Goal: Navigation & Orientation: Find specific page/section

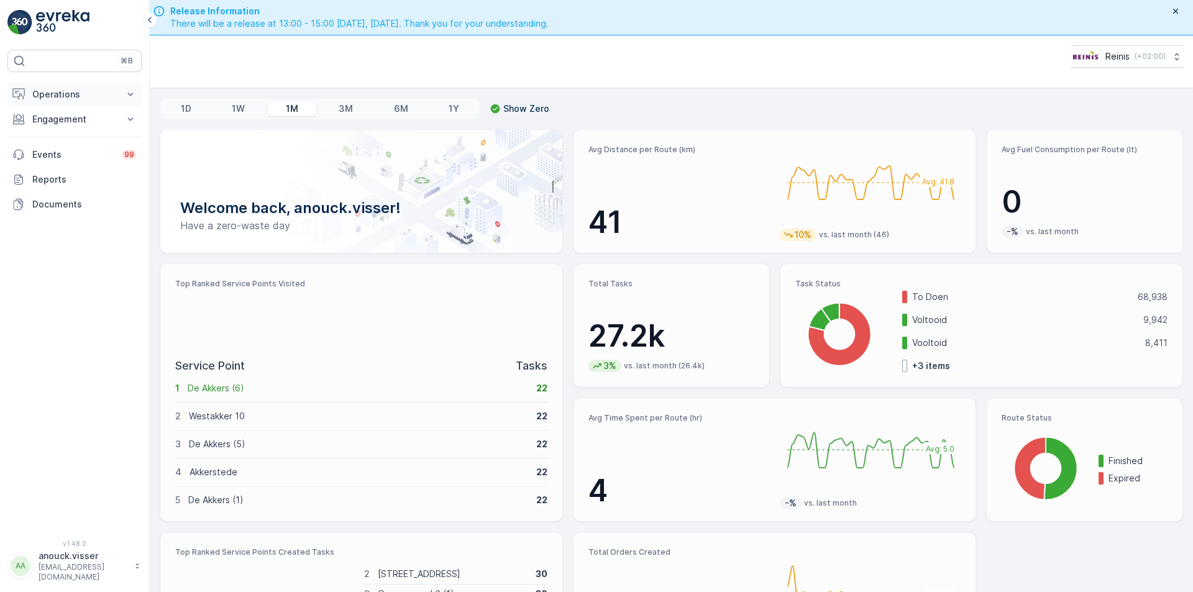
click at [83, 96] on p "Operations" at bounding box center [74, 94] width 84 height 12
click at [96, 144] on link "Routes & Tasks" at bounding box center [84, 150] width 115 height 17
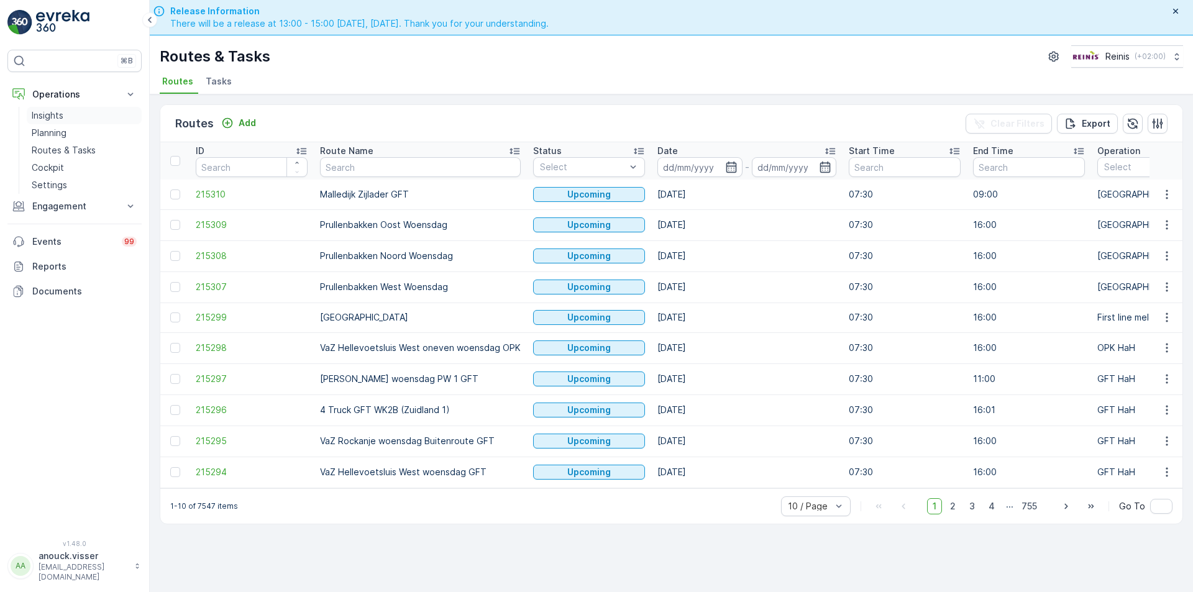
click at [64, 122] on link "Insights" at bounding box center [84, 115] width 115 height 17
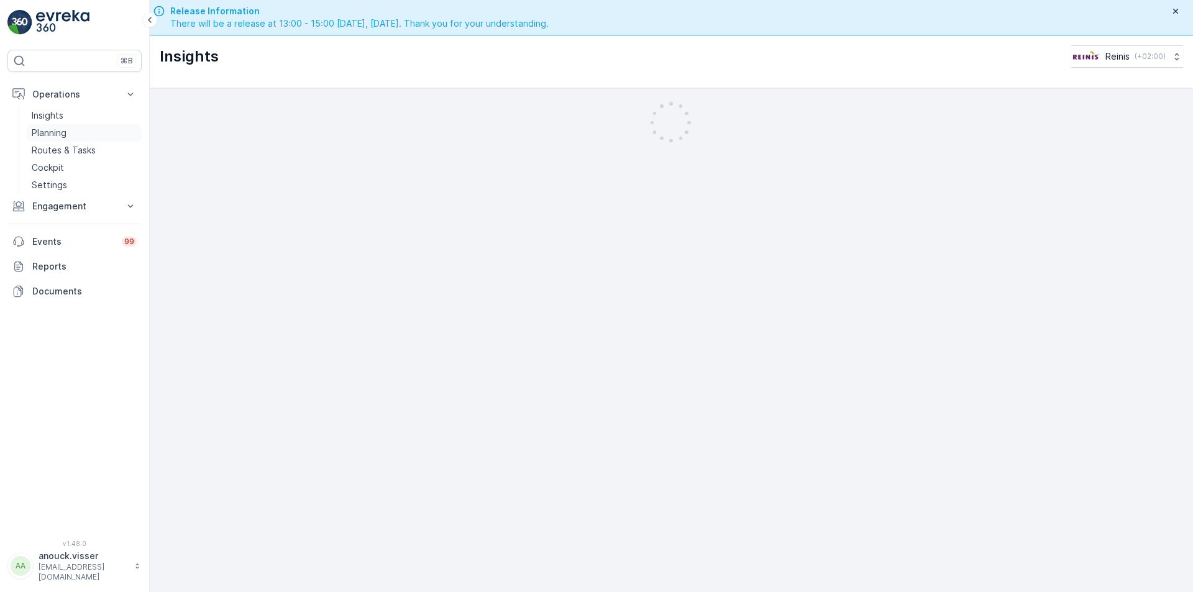
click at [74, 135] on link "Planning" at bounding box center [84, 132] width 115 height 17
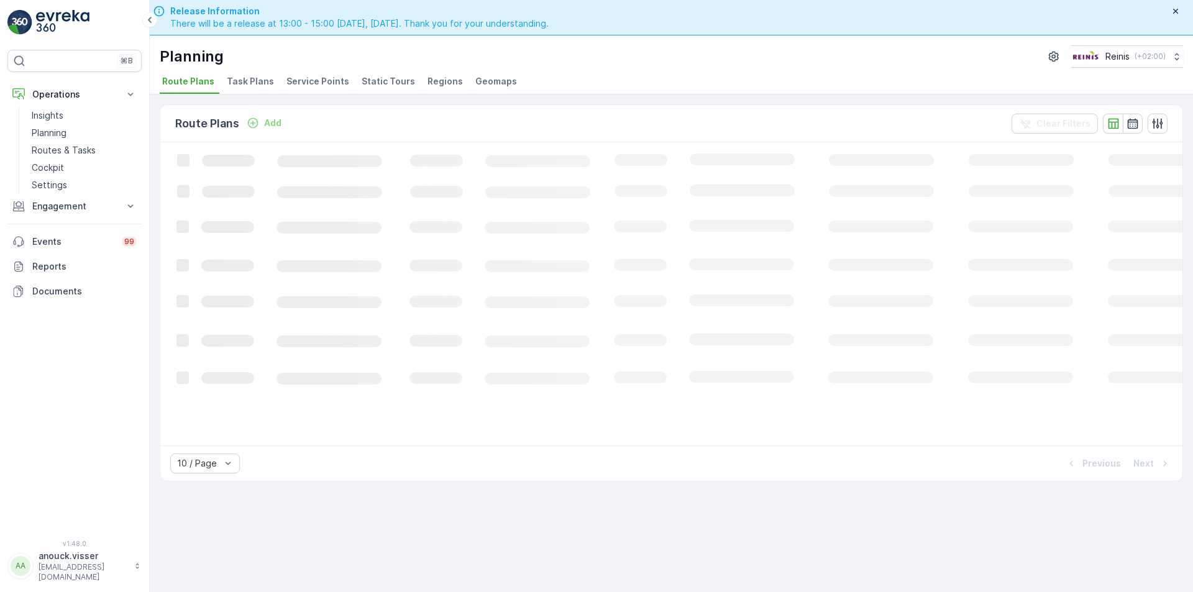
click at [303, 86] on span "Service Points" at bounding box center [317, 81] width 63 height 12
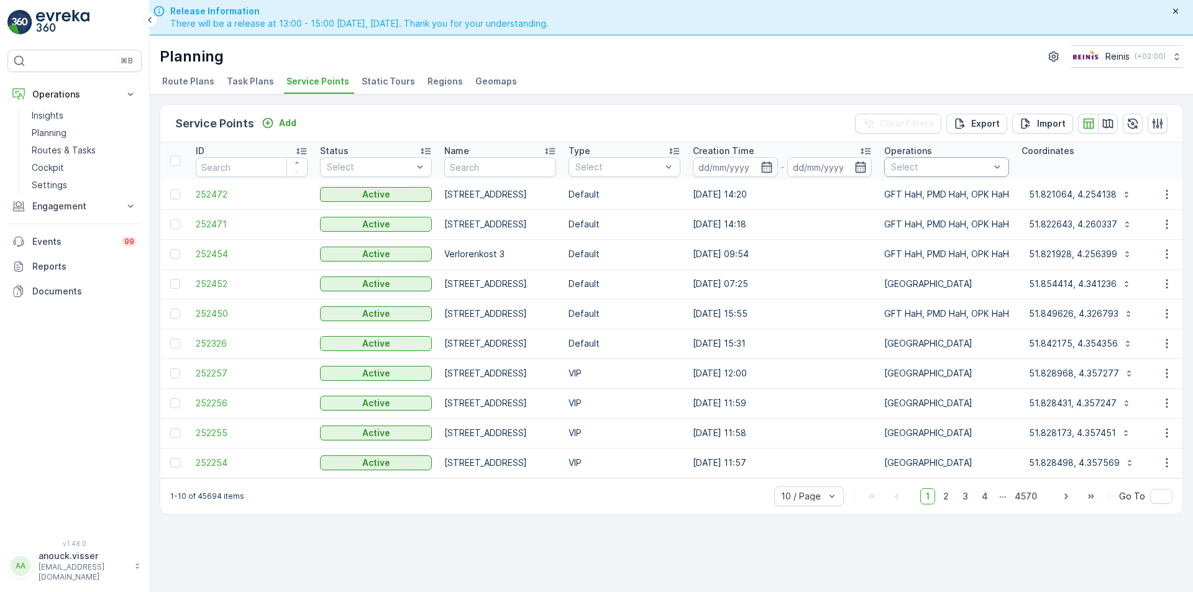
click at [985, 158] on div "Select" at bounding box center [946, 167] width 125 height 20
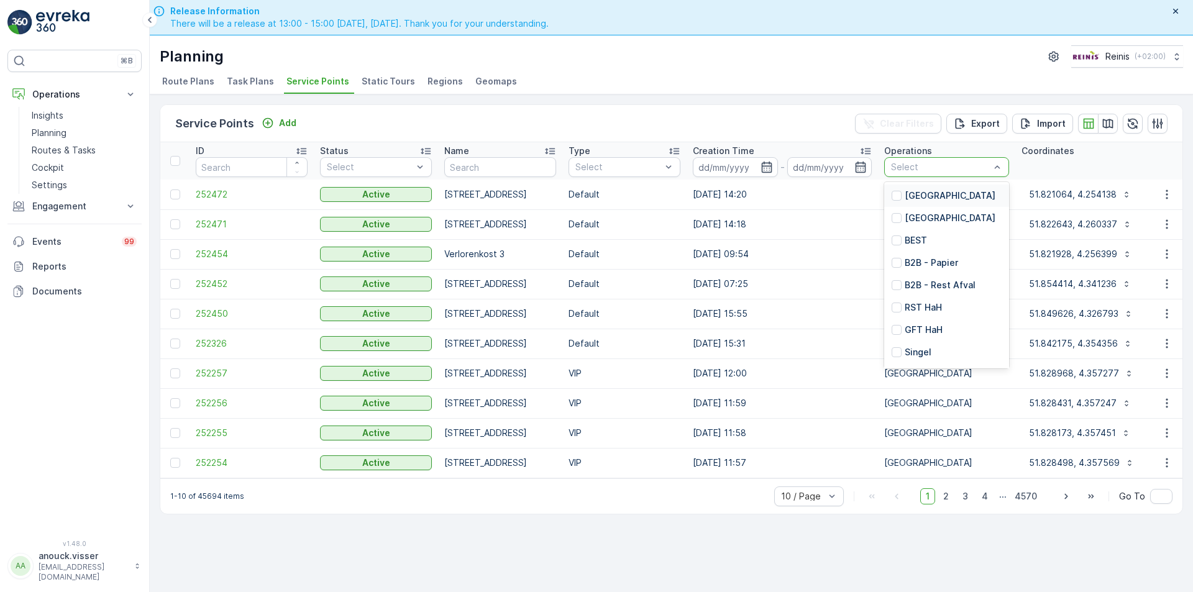
click at [951, 198] on p "[GEOGRAPHIC_DATA]" at bounding box center [949, 195] width 91 height 12
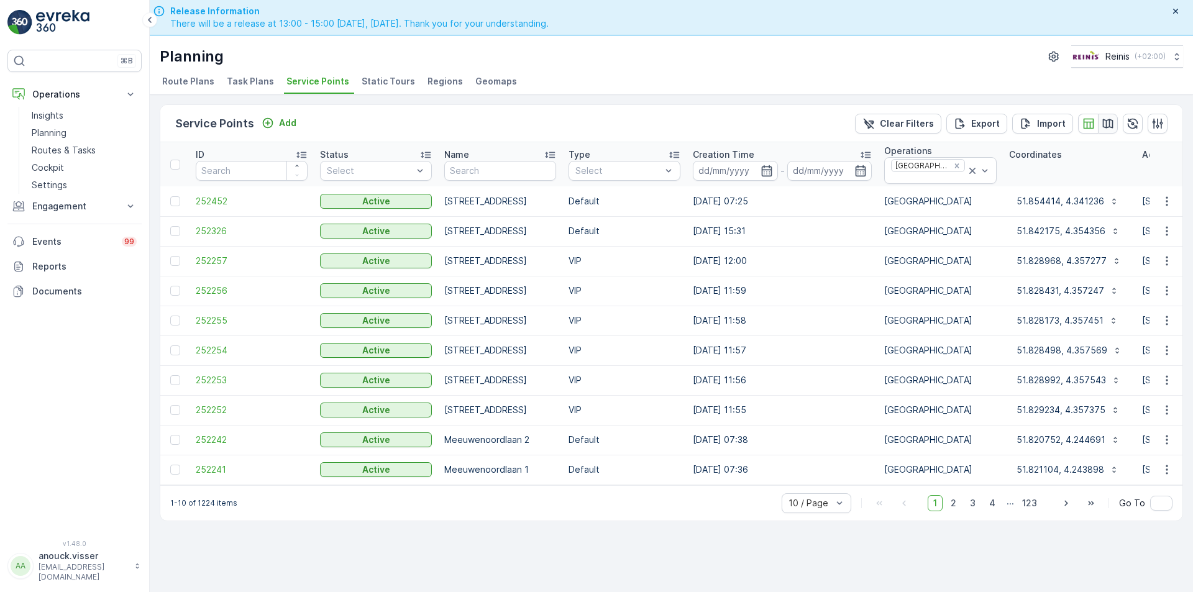
click at [1110, 126] on icon "button" at bounding box center [1107, 123] width 12 height 12
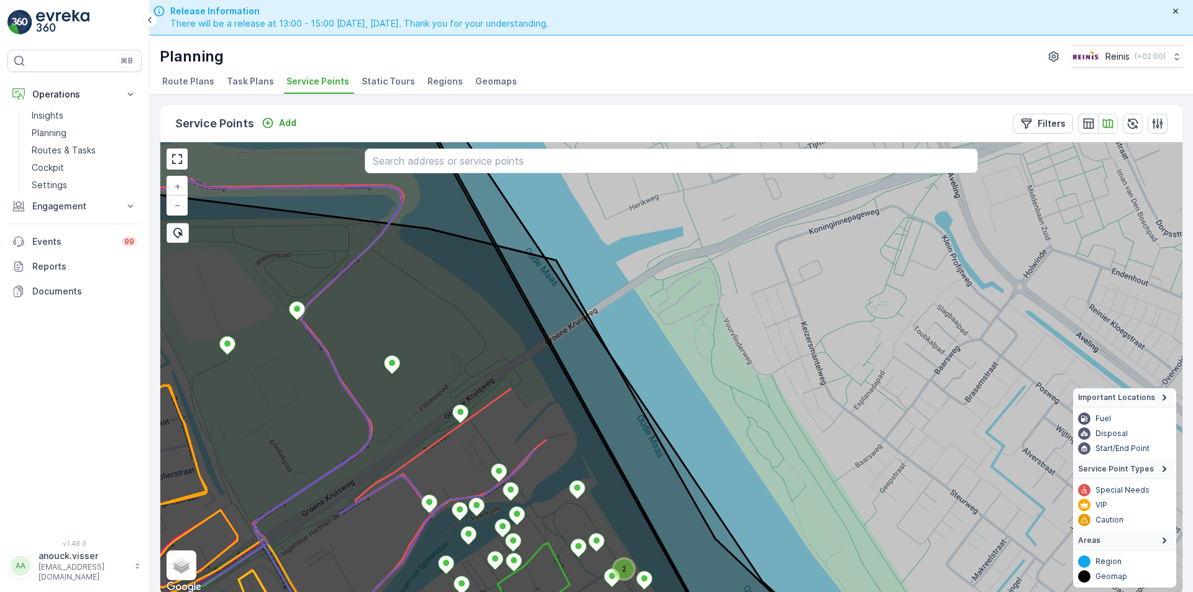
scroll to position [3, 0]
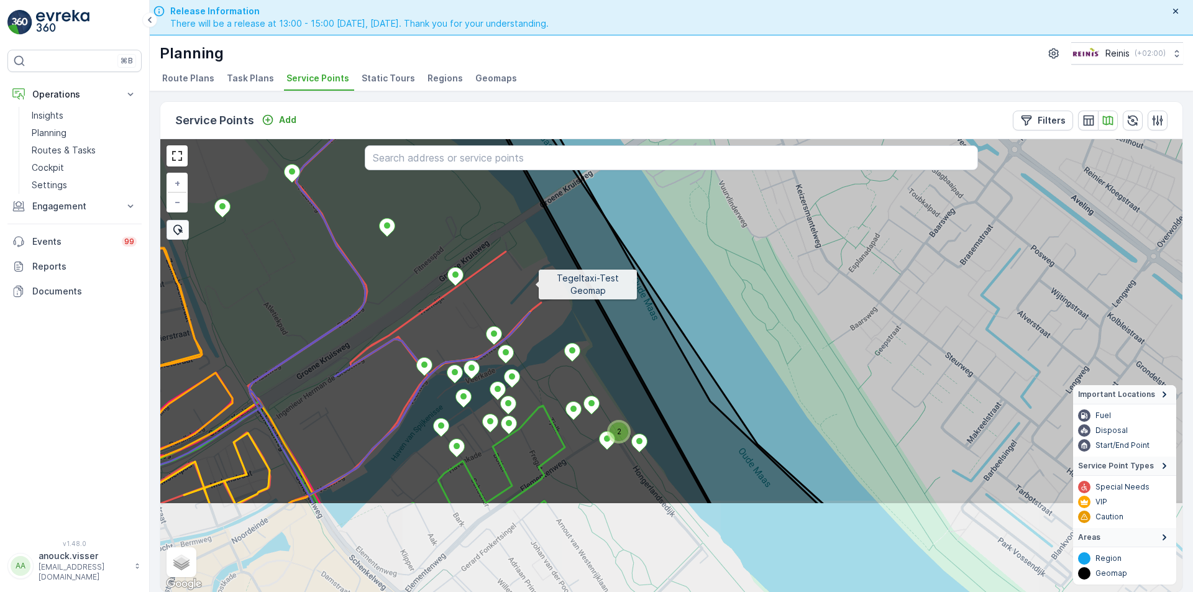
drag, startPoint x: 540, startPoint y: 419, endPoint x: 535, endPoint y: 285, distance: 134.3
click at [535, 285] on icon at bounding box center [667, 231] width 1230 height 547
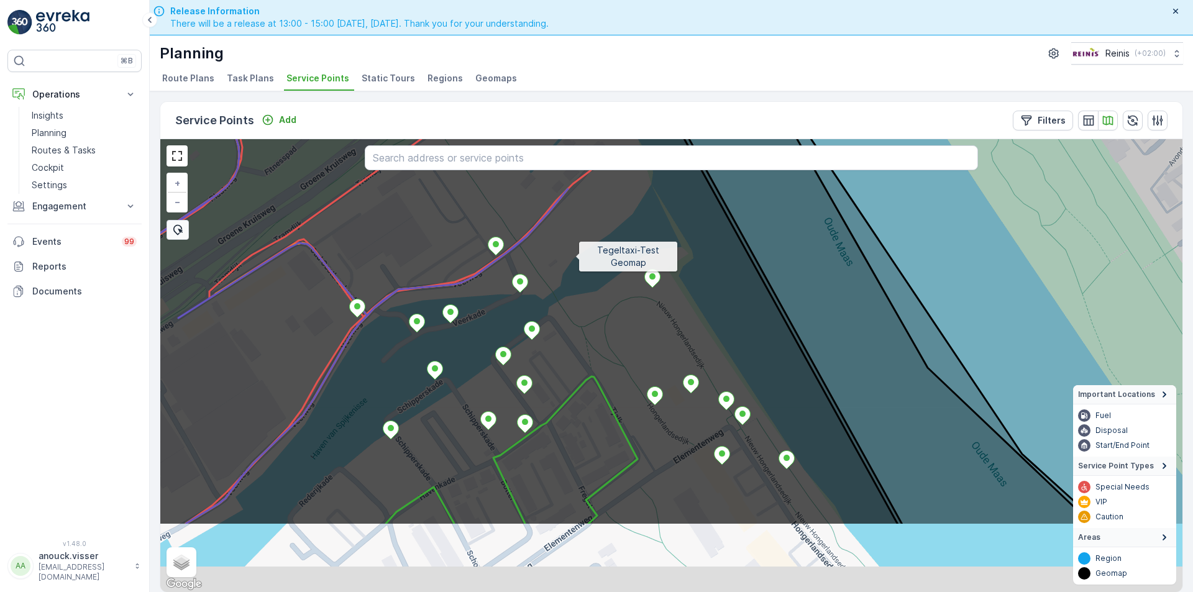
drag, startPoint x: 541, startPoint y: 352, endPoint x: 575, endPoint y: 259, distance: 98.4
click at [575, 259] on icon at bounding box center [703, 251] width 1230 height 547
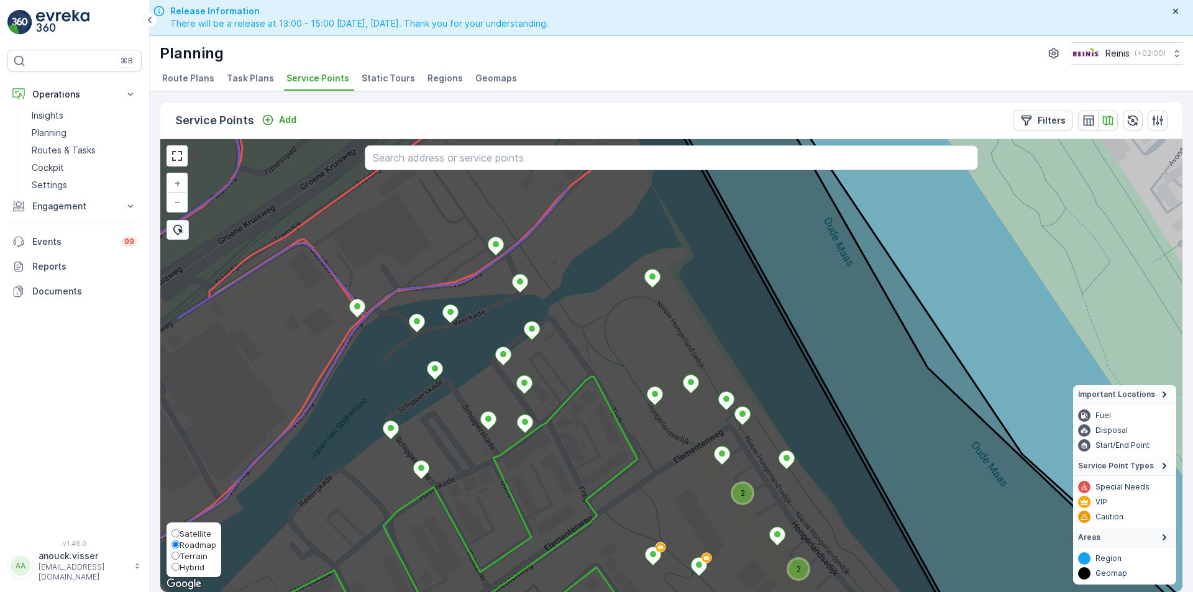
click at [191, 530] on span "Satellite" at bounding box center [196, 534] width 32 height 10
click at [180, 530] on input "Satellite" at bounding box center [175, 533] width 8 height 8
radio input "true"
